Goal: Navigation & Orientation: Understand site structure

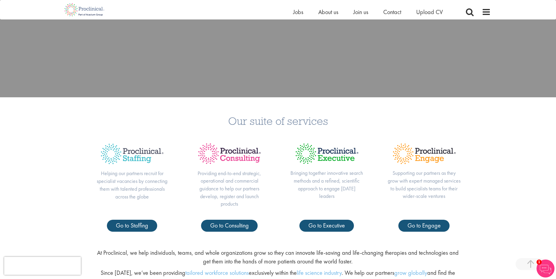
scroll to position [272, 0]
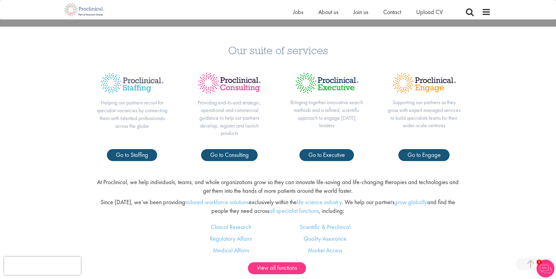
click at [550, 270] on img at bounding box center [546, 269] width 18 height 18
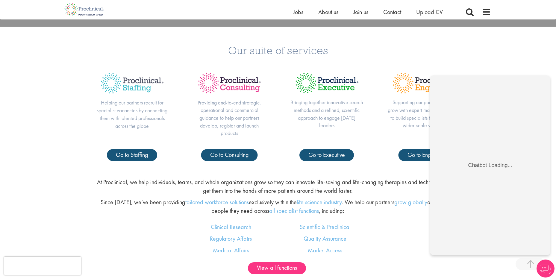
scroll to position [0, 0]
click at [503, 42] on div "Our suite of services Helping our partners recruit for specialist vacancies by …" at bounding box center [278, 100] width 556 height 146
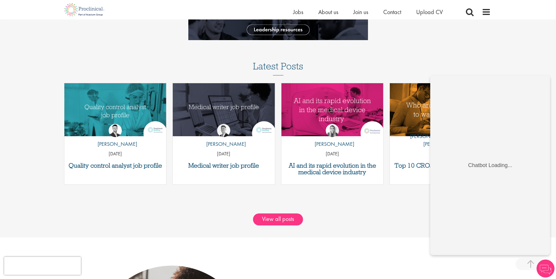
scroll to position [762, 0]
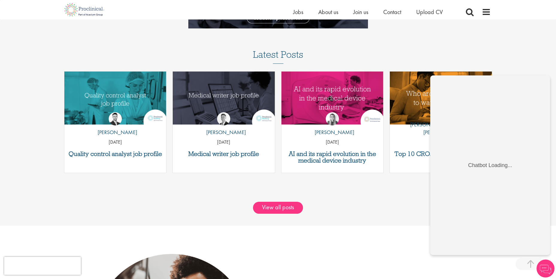
click at [410, 200] on div "View all posts" at bounding box center [278, 211] width 565 height 29
click at [375, 186] on div "We help you grow in the life science industry Play video Our suite of services …" at bounding box center [278, 142] width 556 height 1768
click at [531, 264] on span at bounding box center [531, 264] width 30 height 12
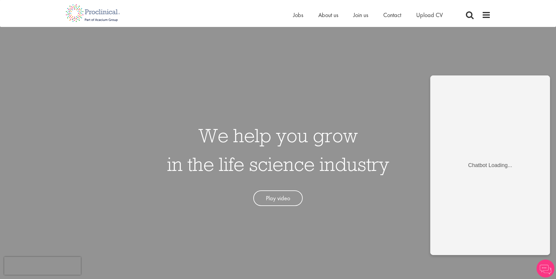
scroll to position [0, 0]
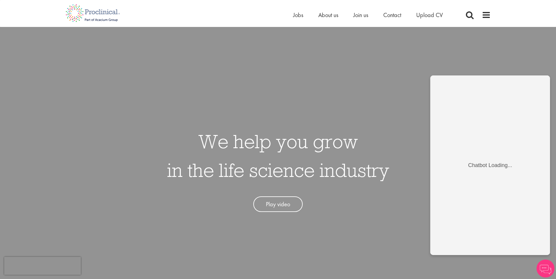
click at [543, 266] on img at bounding box center [546, 269] width 18 height 18
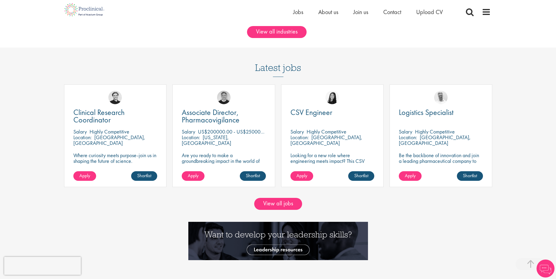
scroll to position [756, 0]
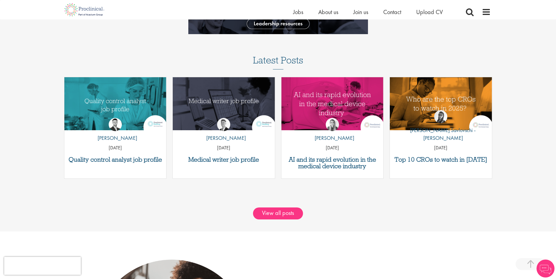
click at [238, 11] on div "Home Jobs About us Join us Contact Upload CV" at bounding box center [276, 9] width 430 height 19
